Goal: Transaction & Acquisition: Book appointment/travel/reservation

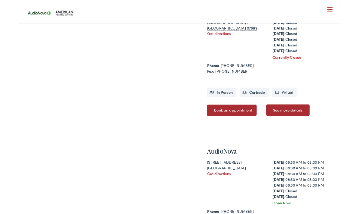
scroll to position [211, 0]
click at [306, 125] on link "See more details" at bounding box center [300, 122] width 48 height 13
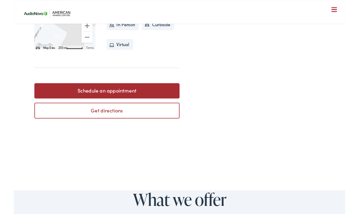
scroll to position [292, 0]
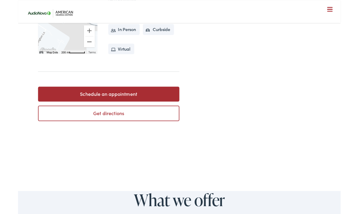
click at [147, 96] on link "Schedule an appointment" at bounding box center [100, 104] width 157 height 17
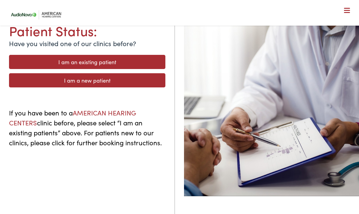
scroll to position [46, 0]
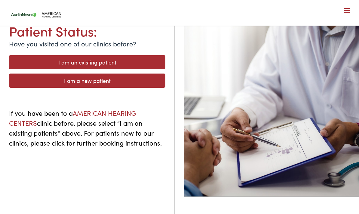
click at [142, 81] on link "I am a new patient" at bounding box center [87, 80] width 156 height 14
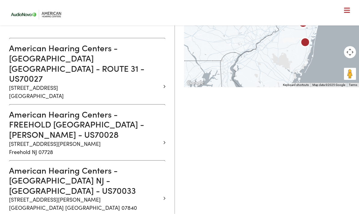
scroll to position [153, 0]
click at [66, 165] on h3 "American Hearing Centers - HACKETTSTOWN NJ - SCHOOLEYS MOUNTAIN - US70033" at bounding box center [85, 180] width 152 height 30
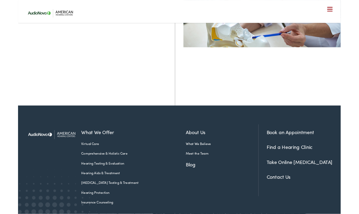
scroll to position [190, 0]
click at [314, 150] on link "Book an Appointment" at bounding box center [303, 147] width 53 height 8
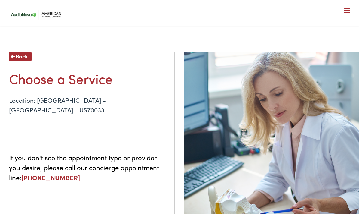
scroll to position [0, 0]
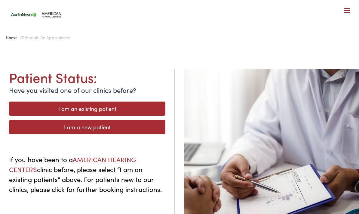
click at [126, 127] on link "I am a new patient" at bounding box center [87, 127] width 156 height 14
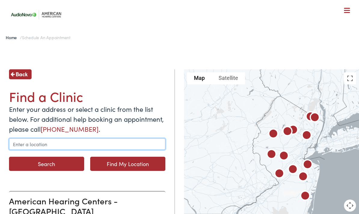
click at [42, 145] on input "text" at bounding box center [87, 143] width 156 height 11
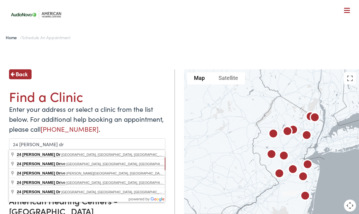
type input "24 Douglas Drive, Long Valley, NJ, USA"
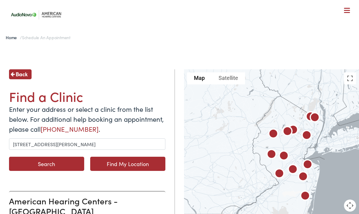
click at [63, 164] on button "Search" at bounding box center [46, 163] width 75 height 14
click at [70, 162] on button "Search" at bounding box center [46, 163] width 75 height 14
click at [63, 163] on button "Search" at bounding box center [46, 163] width 75 height 14
click at [62, 162] on button "Search" at bounding box center [46, 163] width 75 height 14
click at [56, 163] on button "Search" at bounding box center [46, 163] width 75 height 14
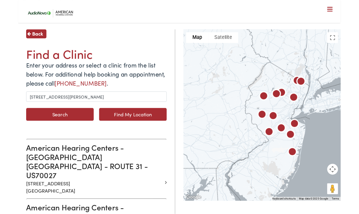
scroll to position [37, 0]
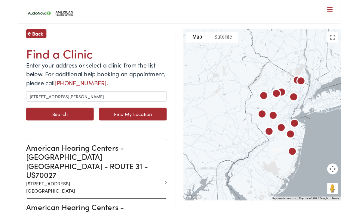
click at [61, 129] on button "Search" at bounding box center [46, 127] width 75 height 14
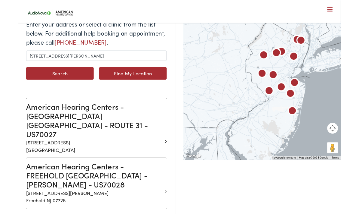
scroll to position [82, 0]
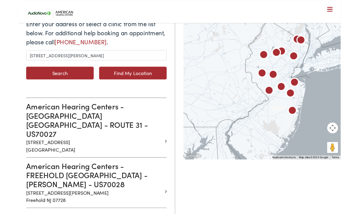
click at [59, 79] on button "Search" at bounding box center [46, 81] width 75 height 14
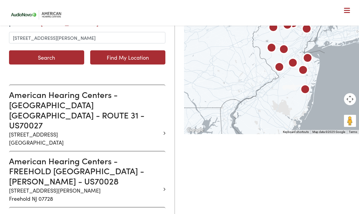
scroll to position [105, 0]
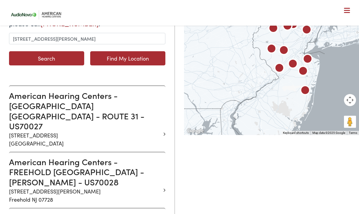
click at [72, 100] on h3 "American Hearing Centers - FLEMINGTON NJ - ROUTE 31 - US70027" at bounding box center [85, 110] width 152 height 40
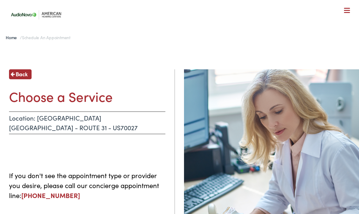
click at [25, 77] on span "Back" at bounding box center [22, 74] width 12 height 8
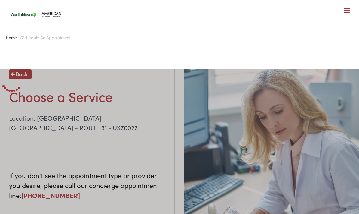
click at [25, 79] on div at bounding box center [179, 176] width 359 height 214
click at [28, 79] on div at bounding box center [179, 176] width 359 height 214
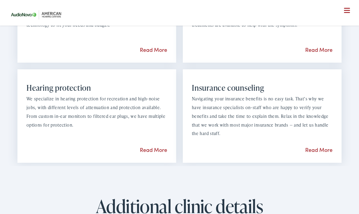
scroll to position [681, 0]
